Goal: Task Accomplishment & Management: Manage account settings

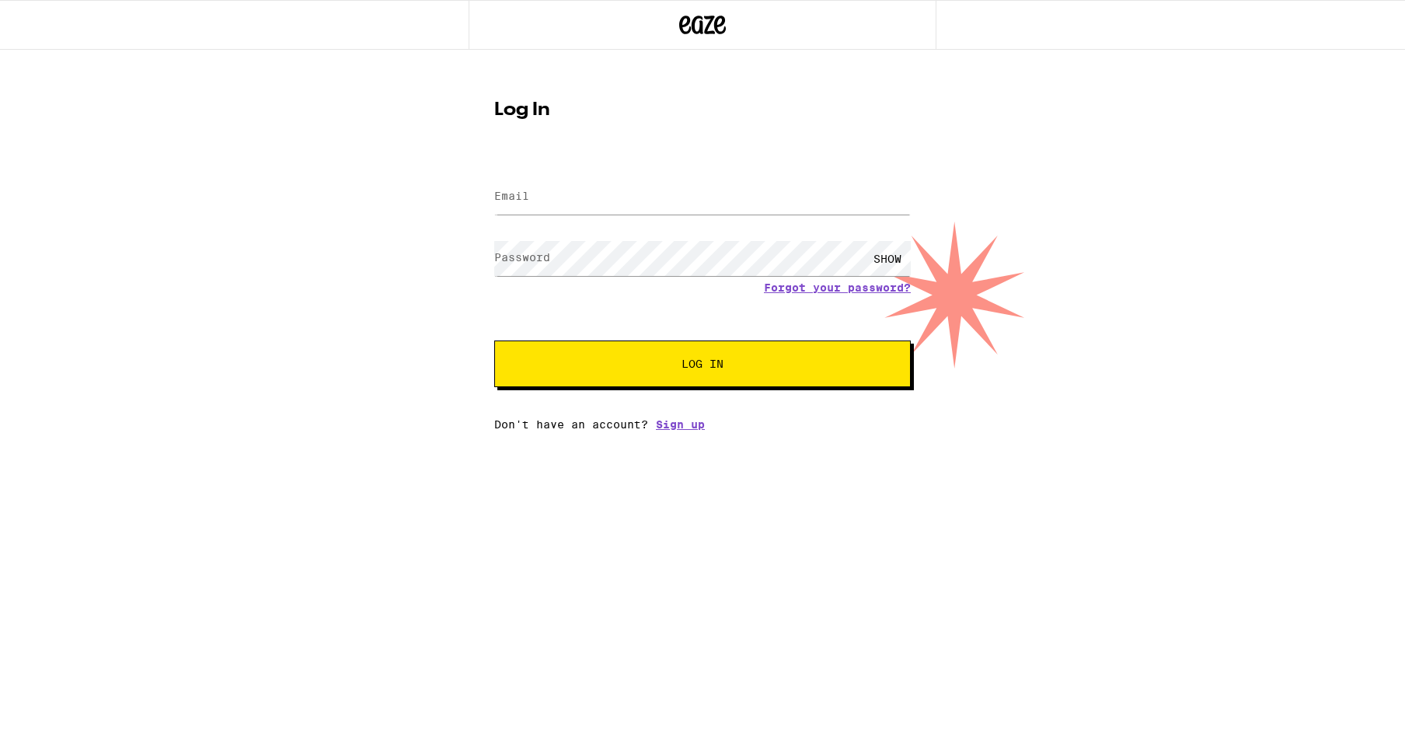
click at [522, 194] on label "Email" at bounding box center [511, 196] width 35 height 12
click at [901, 199] on input "Email" at bounding box center [702, 197] width 417 height 35
click at [515, 197] on label "Email" at bounding box center [511, 196] width 35 height 12
click at [900, 196] on input "Email" at bounding box center [702, 197] width 417 height 35
type input "barbaraspark1@aol.com"
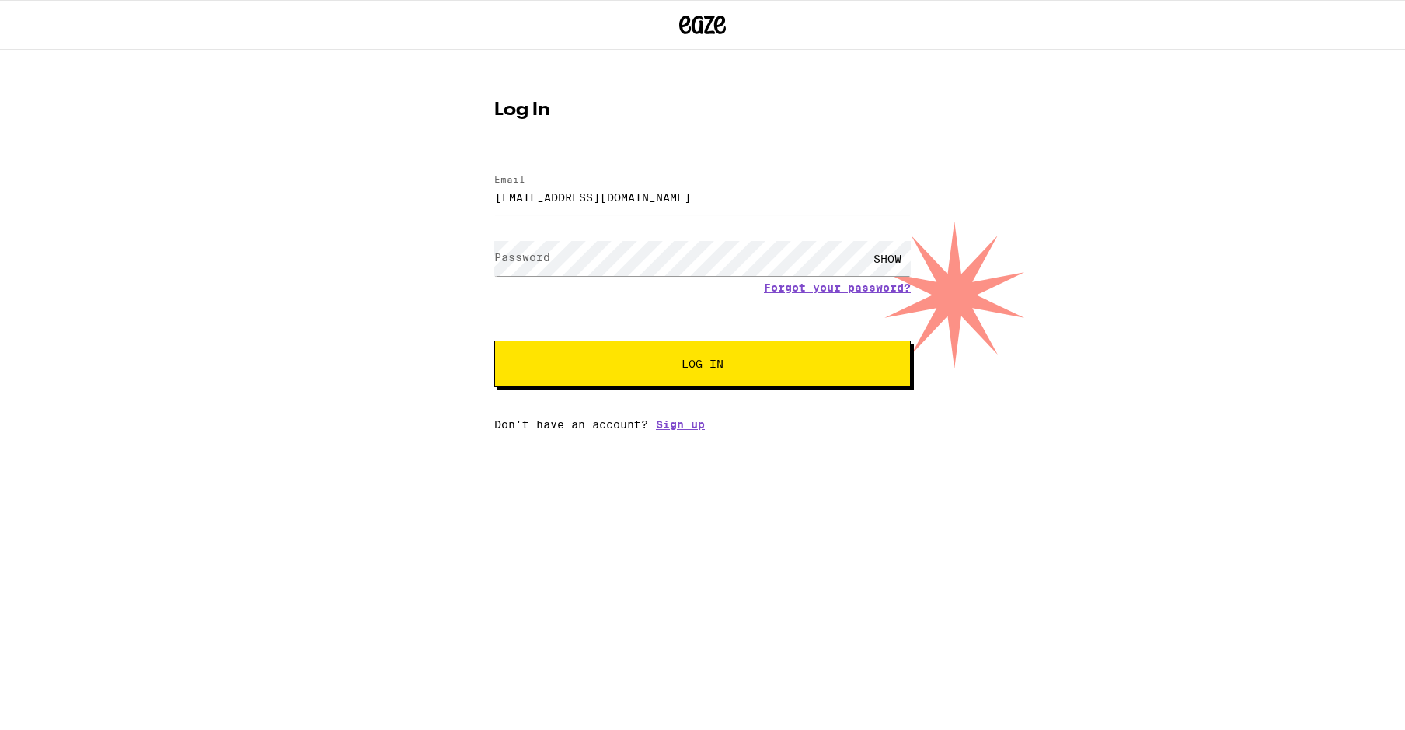
click at [544, 259] on label "Password" at bounding box center [522, 257] width 56 height 12
click at [882, 258] on div "SHOW" at bounding box center [887, 258] width 47 height 35
click at [892, 255] on div "HIDE" at bounding box center [887, 258] width 47 height 35
click at [689, 364] on span "Log In" at bounding box center [703, 363] width 42 height 11
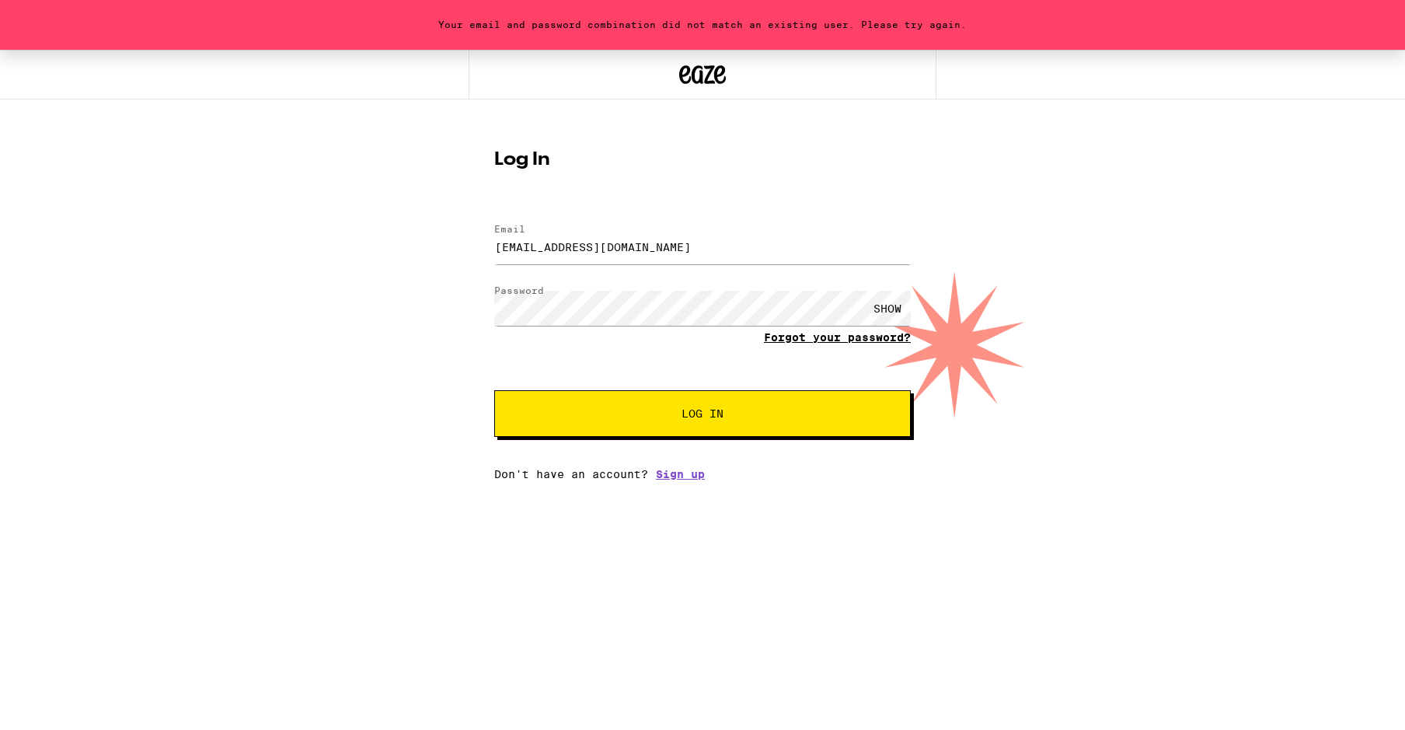
click at [845, 338] on link "Forgot your password?" at bounding box center [837, 337] width 147 height 12
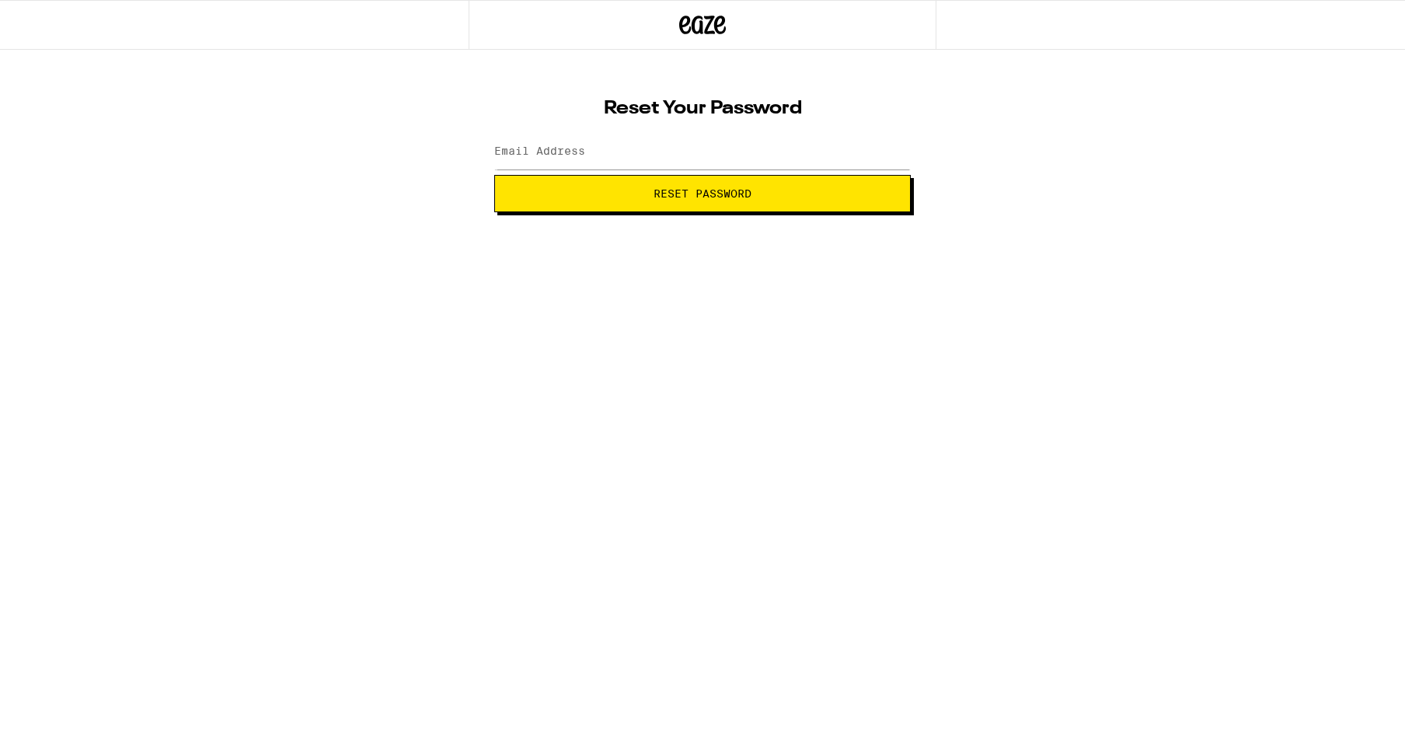
click at [529, 145] on label "Email Address" at bounding box center [539, 151] width 91 height 12
type input "barbaraspark1@aol.com"
click at [720, 196] on span "Reset Password" at bounding box center [703, 193] width 98 height 11
